Goal: Transaction & Acquisition: Book appointment/travel/reservation

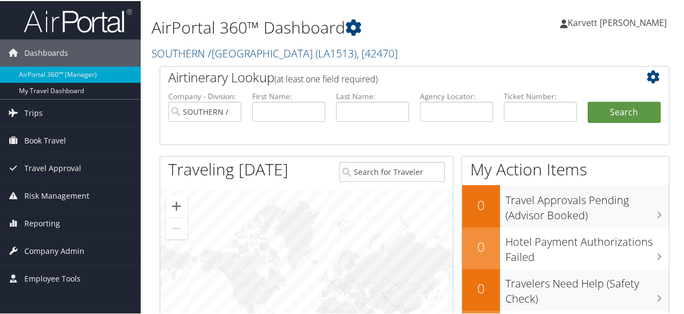
click at [607, 23] on span "Karvett [PERSON_NAME]" at bounding box center [617, 22] width 99 height 12
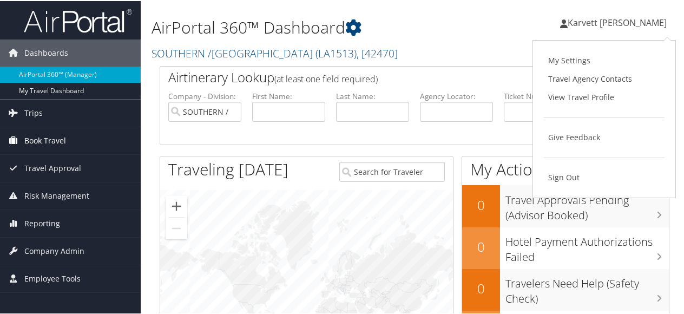
click at [41, 138] on span "Book Travel" at bounding box center [45, 139] width 42 height 27
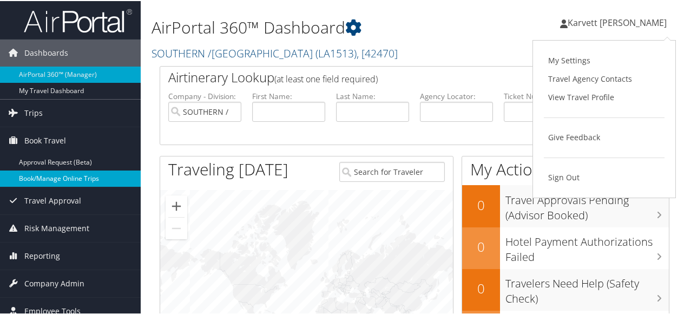
click at [49, 175] on link "Book/Manage Online Trips" at bounding box center [70, 177] width 141 height 16
